Goal: Find contact information: Find contact information

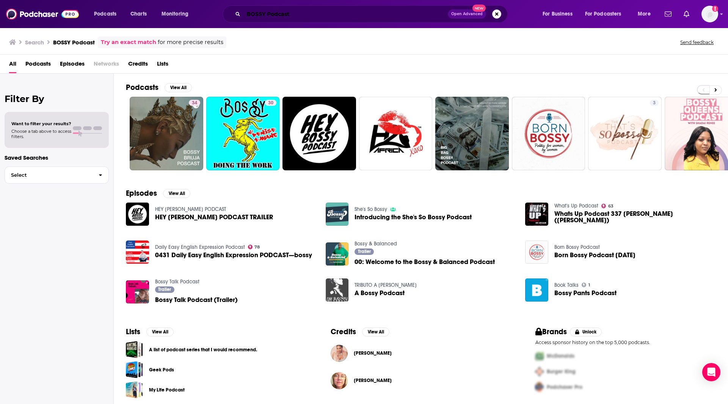
click at [292, 16] on input "BOSSY Podcast" at bounding box center [345, 14] width 204 height 12
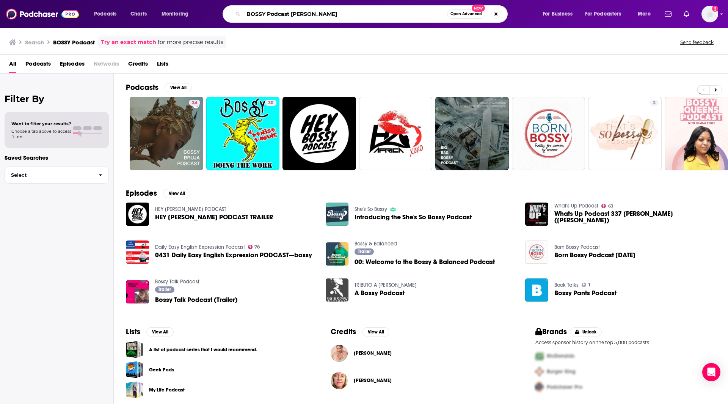
type input "BOSSY Podcast [PERSON_NAME]"
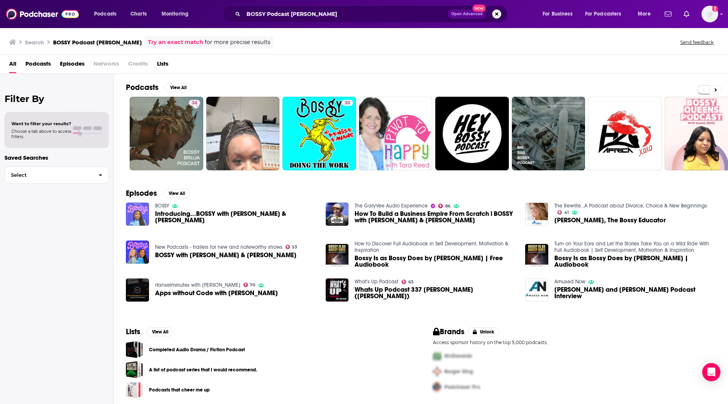
click at [140, 212] on img "Introducing...BOSSY with Tara & Katie" at bounding box center [137, 214] width 23 height 23
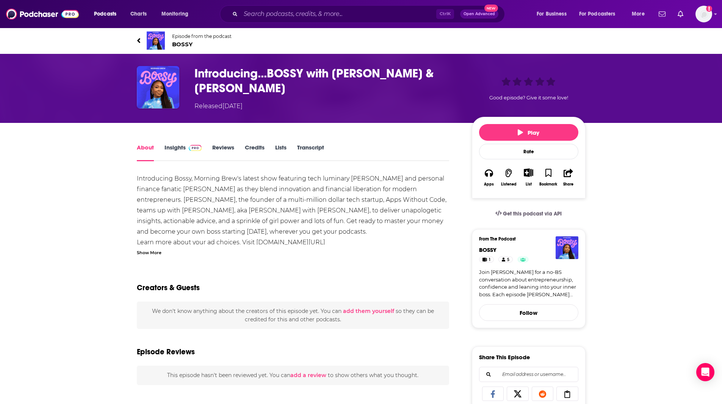
click at [177, 146] on link "Insights" at bounding box center [184, 152] width 38 height 17
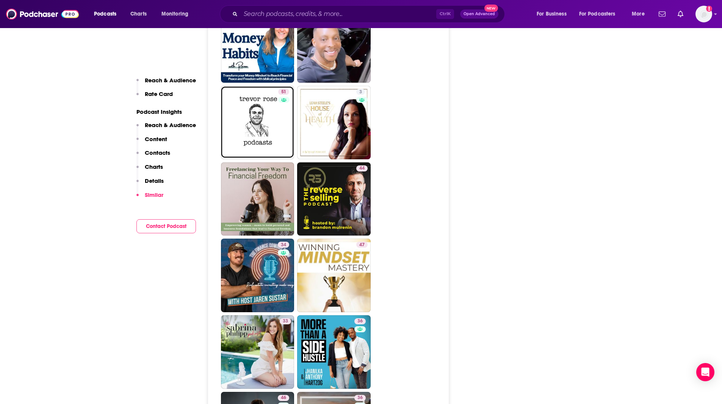
scroll to position [1713, 0]
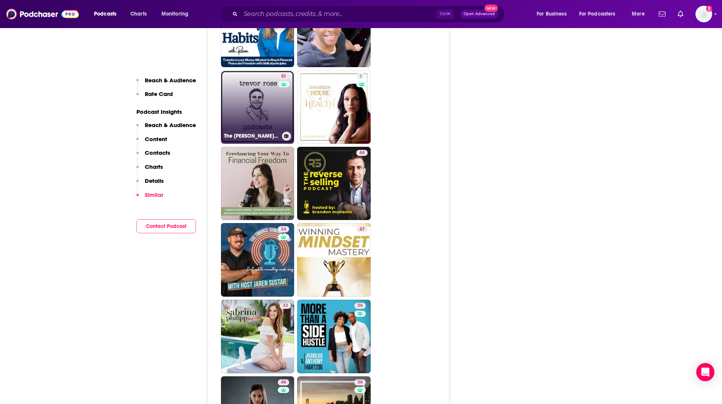
click at [272, 70] on link "51 The [PERSON_NAME] Podcast" at bounding box center [258, 107] width 74 height 74
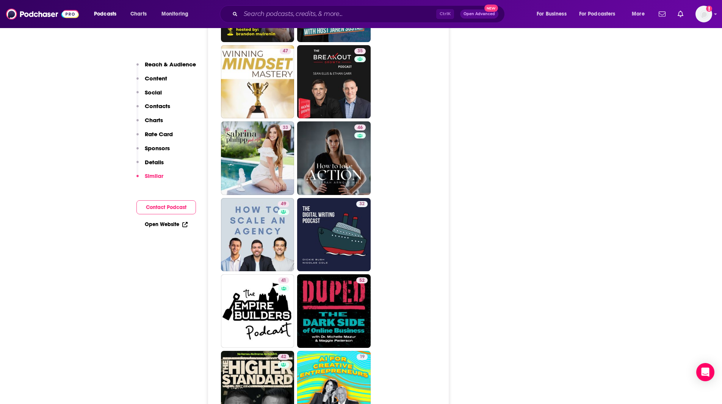
scroll to position [1903, 0]
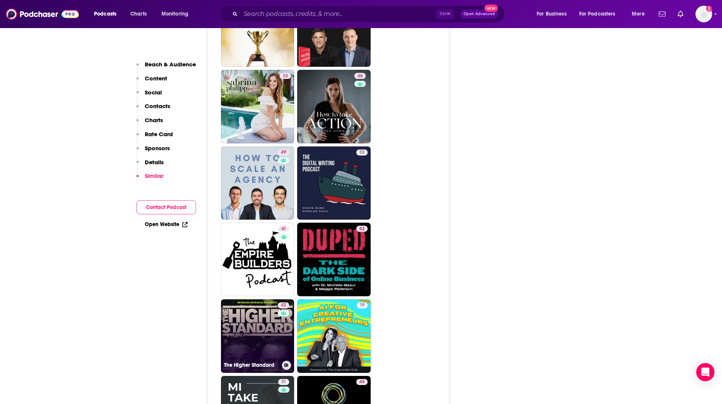
click at [254, 299] on link "42 The Higher Standard" at bounding box center [258, 336] width 74 height 74
type input "[URL][DOMAIN_NAME]"
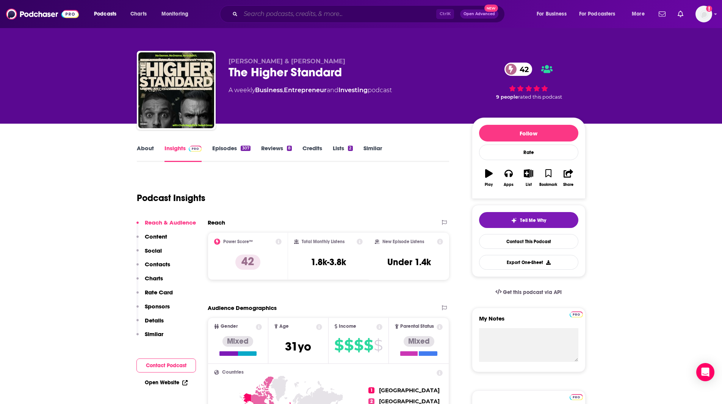
click at [270, 17] on input "Search podcasts, credits, & more..." at bounding box center [339, 14] width 196 height 12
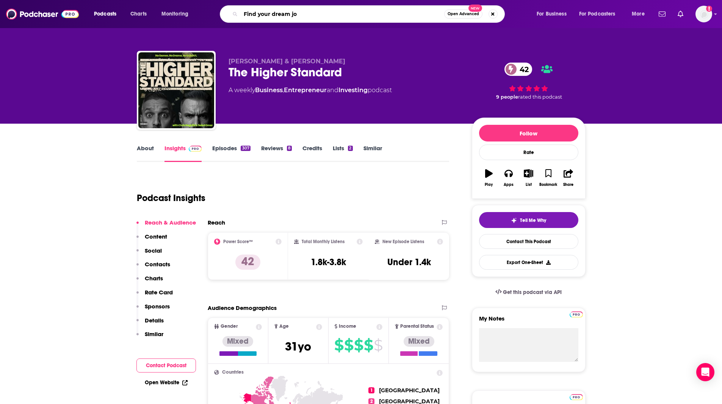
type input "Find your dream job"
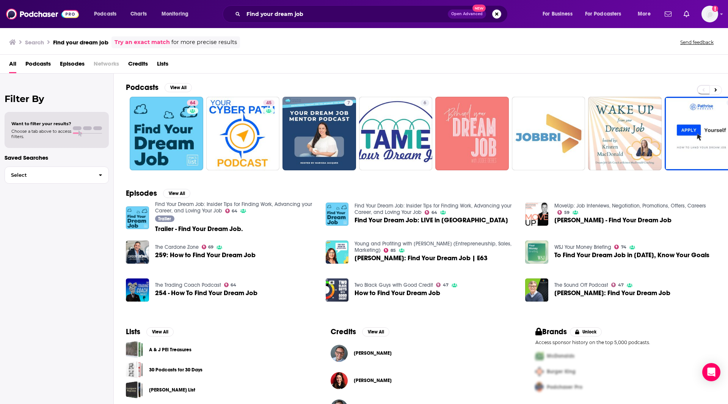
click at [673, 389] on div "Podchaser Pro" at bounding box center [624, 387] width 184 height 16
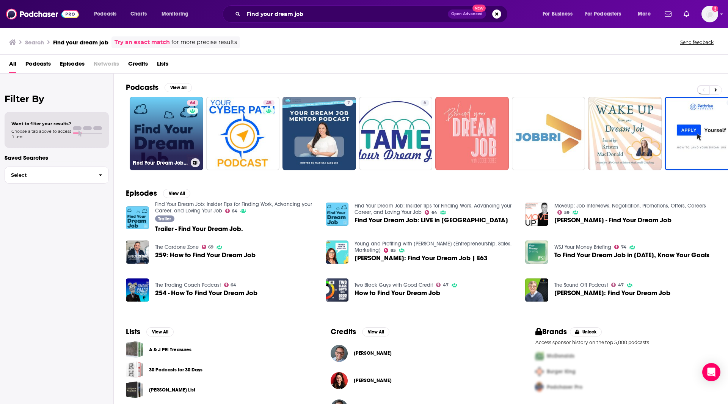
click at [166, 140] on link "64 Find Your Dream Job: Insider Tips for Finding Work, Advancing your Career, a…" at bounding box center [167, 134] width 74 height 74
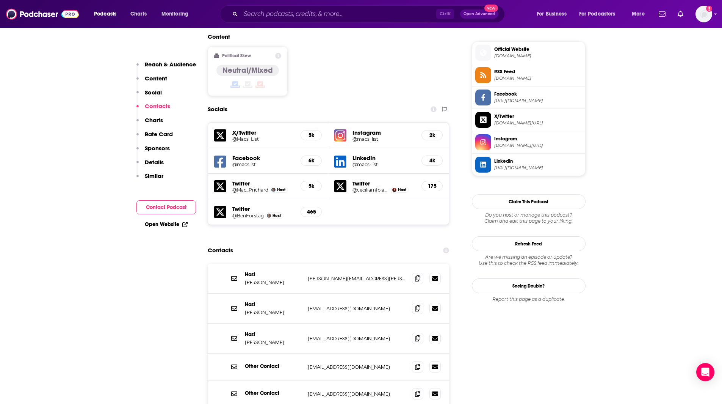
scroll to position [606, 0]
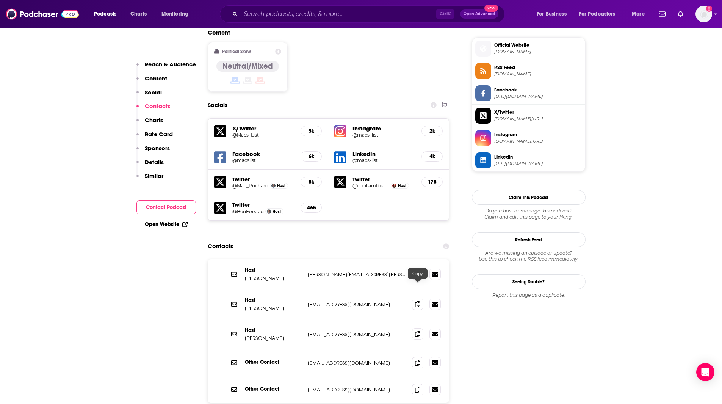
click at [418, 331] on icon at bounding box center [417, 334] width 5 height 6
click at [416, 301] on icon at bounding box center [417, 304] width 5 height 6
click at [415, 328] on span at bounding box center [417, 333] width 11 height 11
click at [419, 271] on icon at bounding box center [417, 274] width 5 height 6
click at [419, 359] on icon at bounding box center [417, 362] width 5 height 6
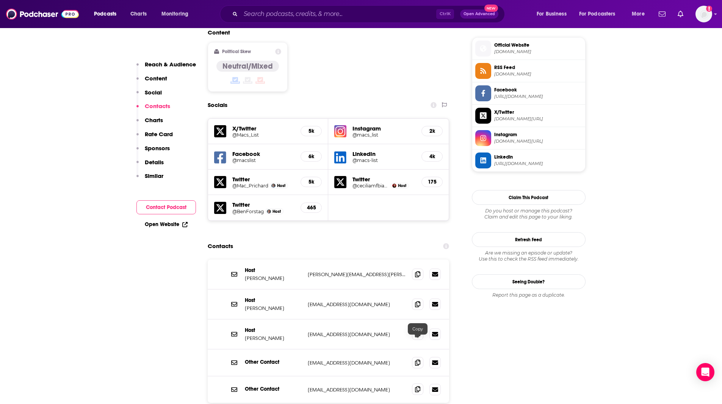
click at [416, 386] on icon at bounding box center [417, 389] width 5 height 6
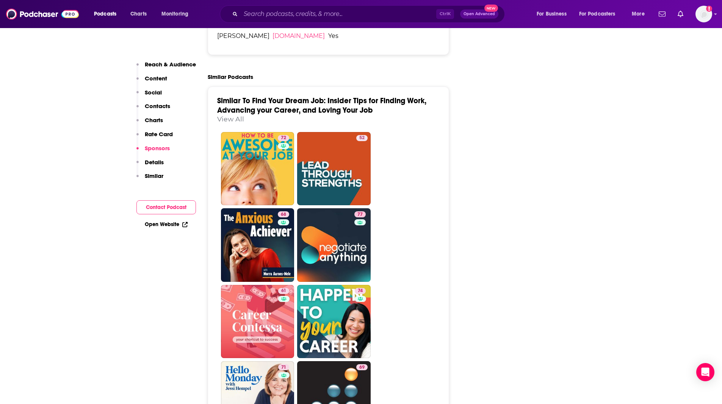
scroll to position [1517, 0]
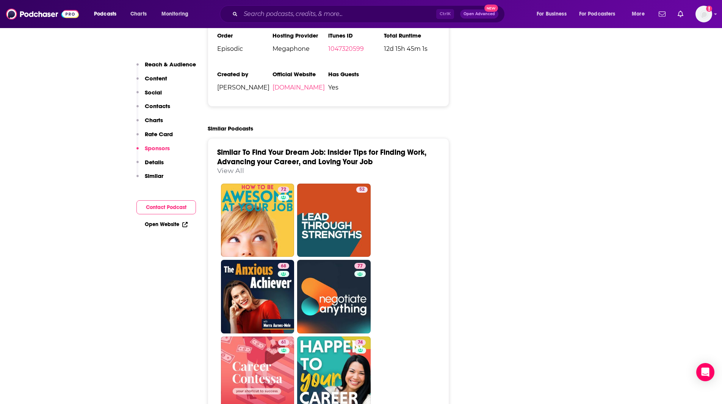
drag, startPoint x: 158, startPoint y: 394, endPoint x: 333, endPoint y: 266, distance: 216.9
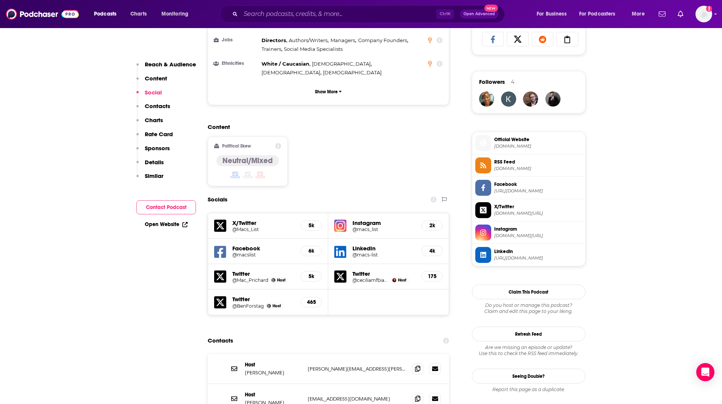
scroll to position [714, 0]
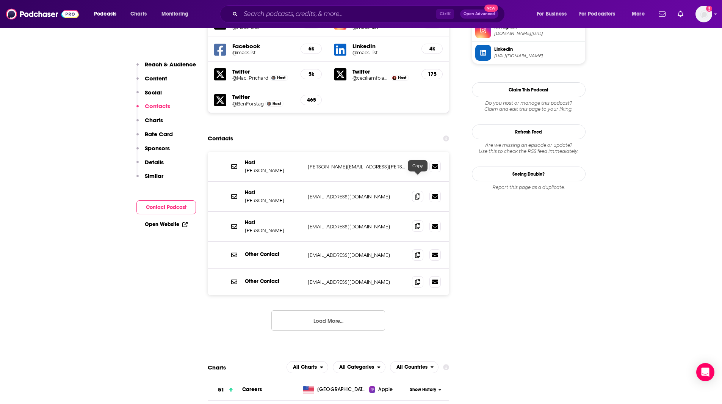
click at [418, 223] on icon at bounding box center [417, 226] width 5 height 6
drag, startPoint x: 168, startPoint y: 378, endPoint x: 173, endPoint y: 378, distance: 5.0
click at [416, 193] on icon at bounding box center [417, 196] width 5 height 6
click at [418, 163] on icon at bounding box center [417, 166] width 5 height 6
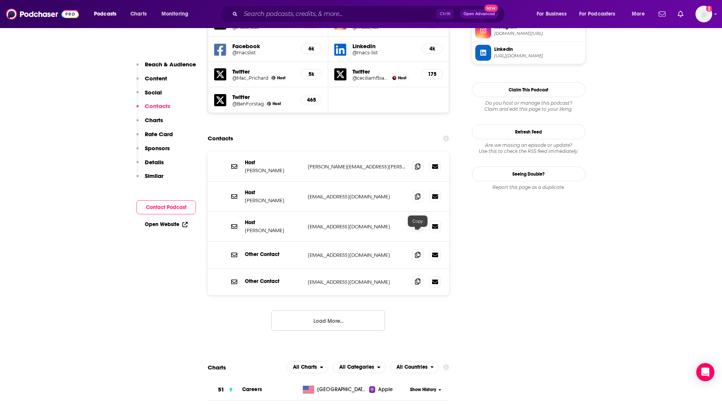
click at [420, 278] on icon at bounding box center [417, 281] width 5 height 6
